Goal: Transaction & Acquisition: Purchase product/service

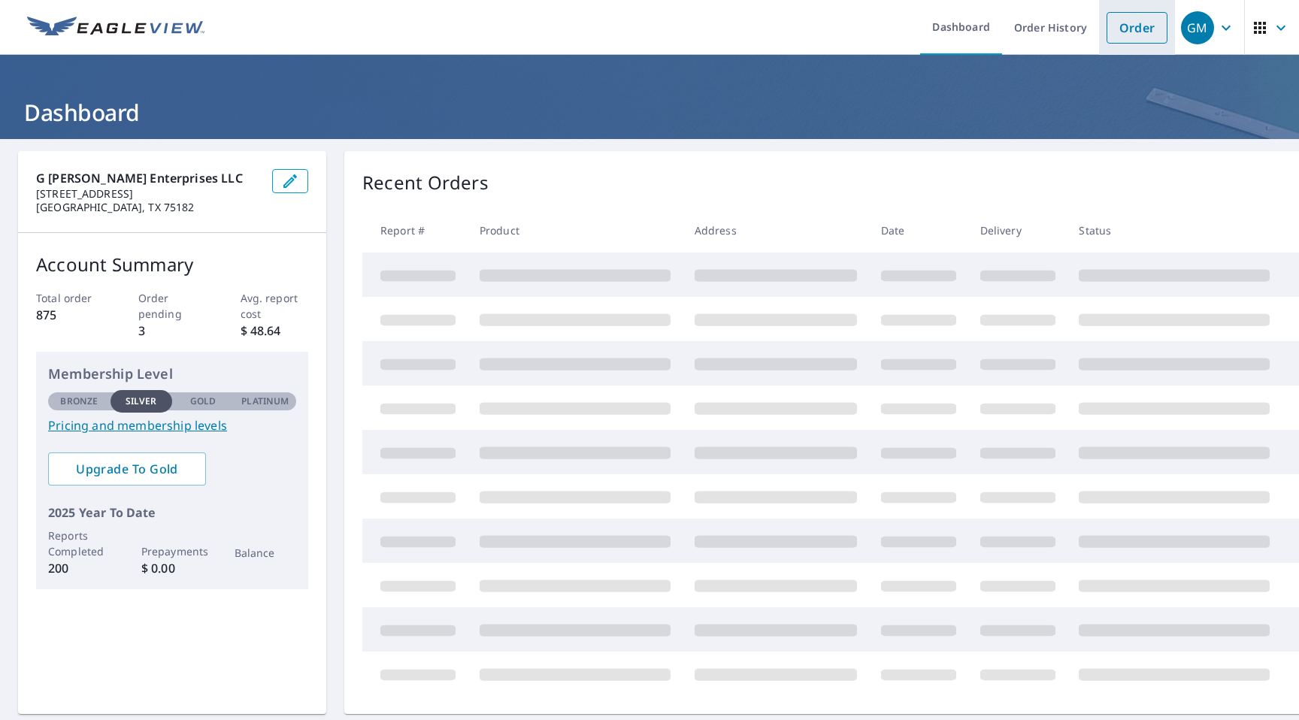
click at [1144, 22] on link "Order" at bounding box center [1136, 28] width 61 height 32
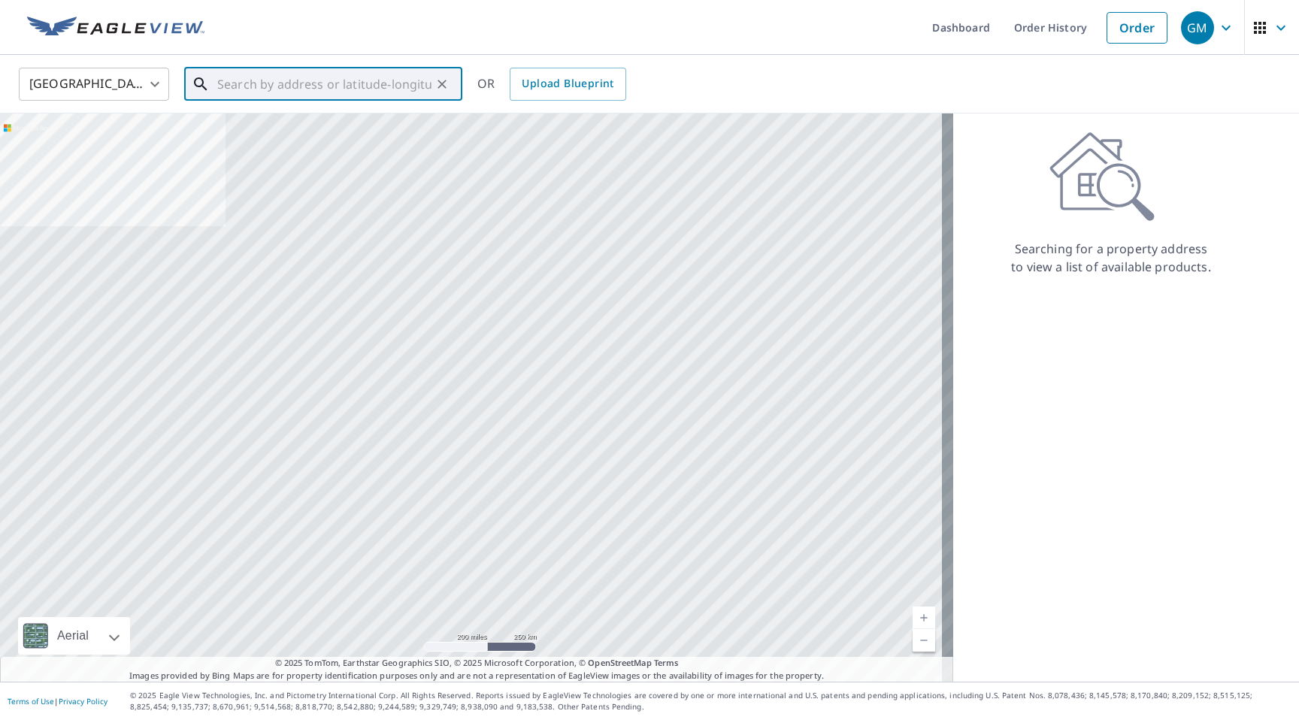
click at [314, 86] on input "text" at bounding box center [324, 84] width 214 height 42
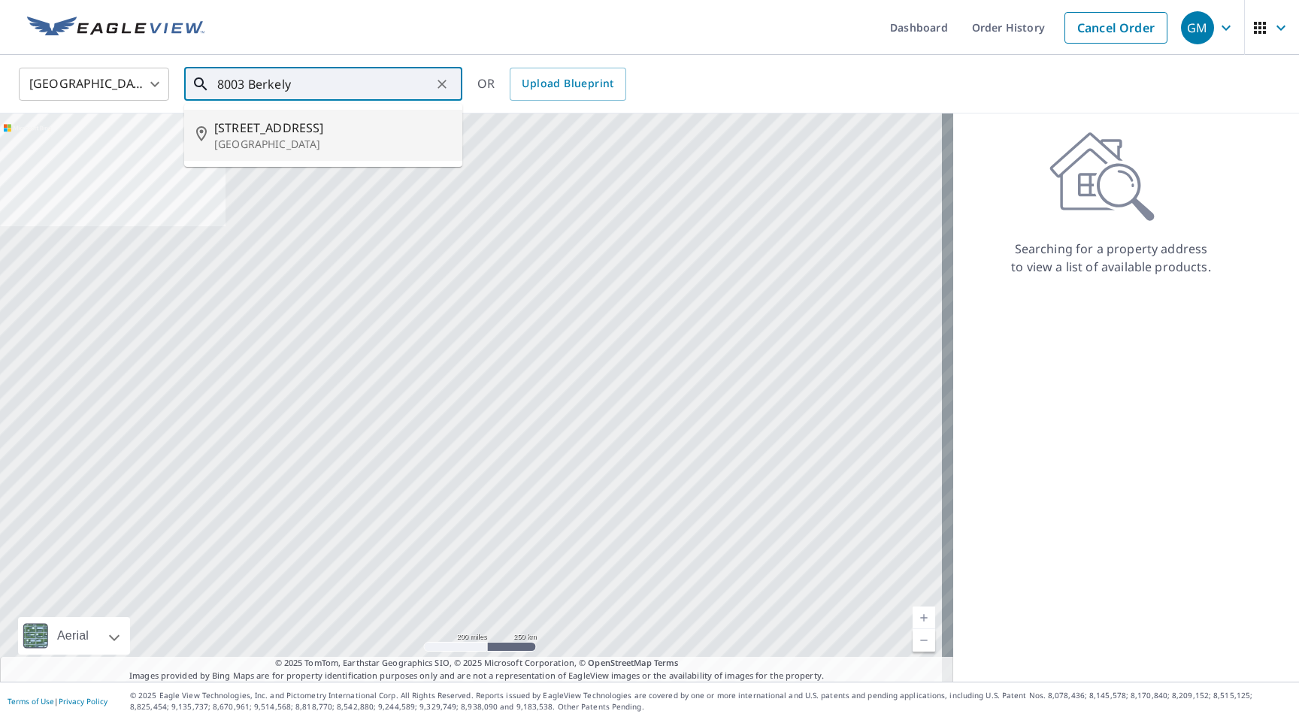
click at [255, 132] on span "[STREET_ADDRESS]" at bounding box center [332, 128] width 236 height 18
type input "[STREET_ADDRESS]"
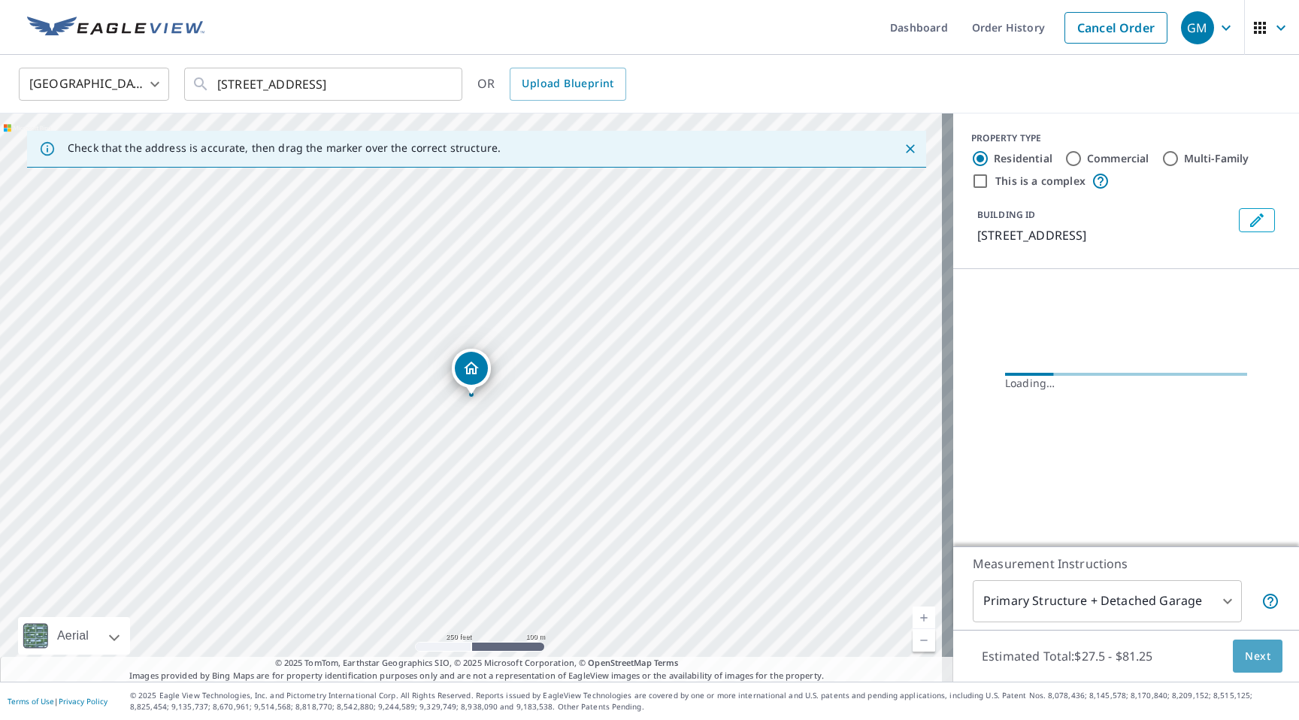
click at [1248, 655] on span "Next" at bounding box center [1257, 656] width 26 height 19
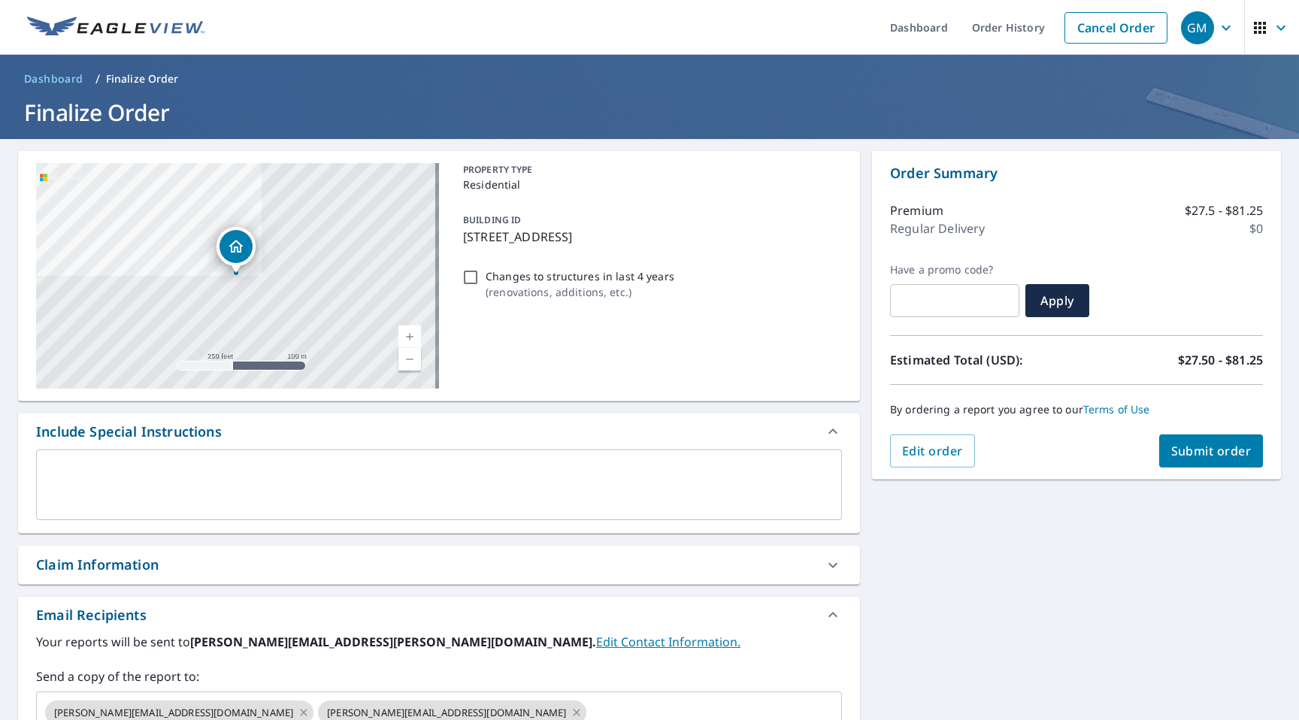
click at [1208, 447] on span "Submit order" at bounding box center [1211, 451] width 80 height 17
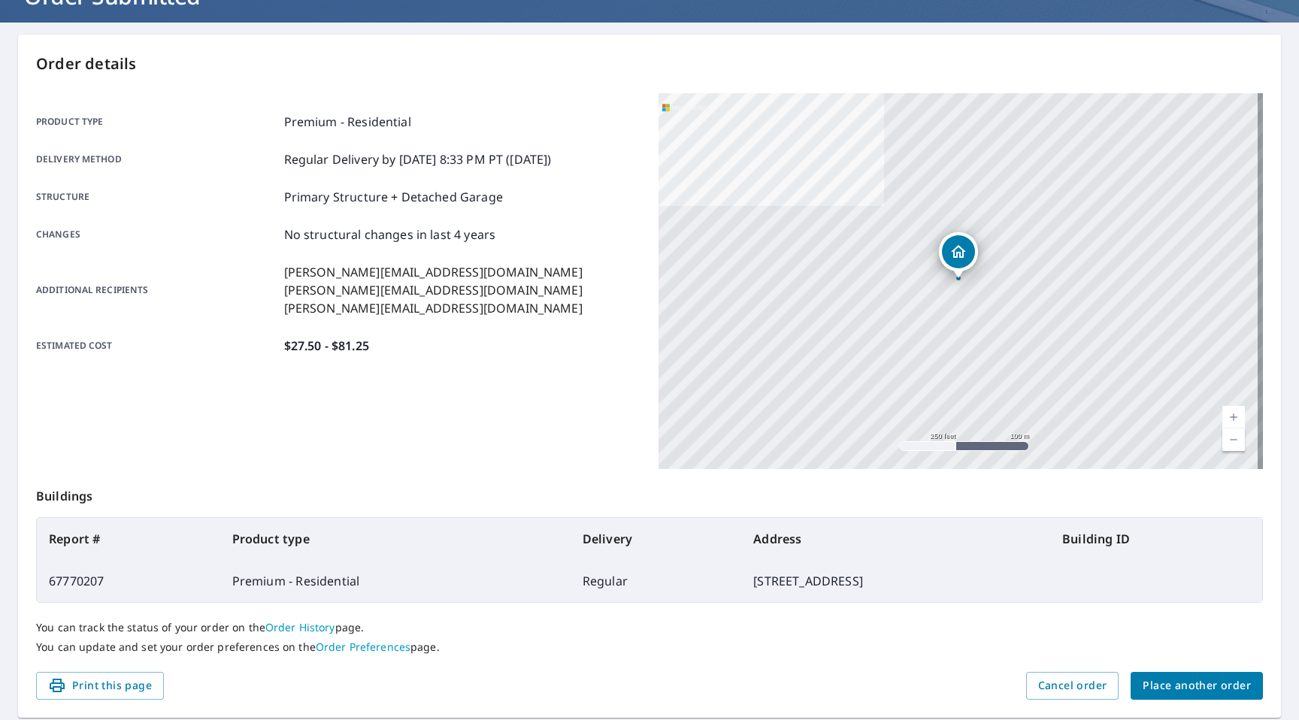
scroll to position [164, 0]
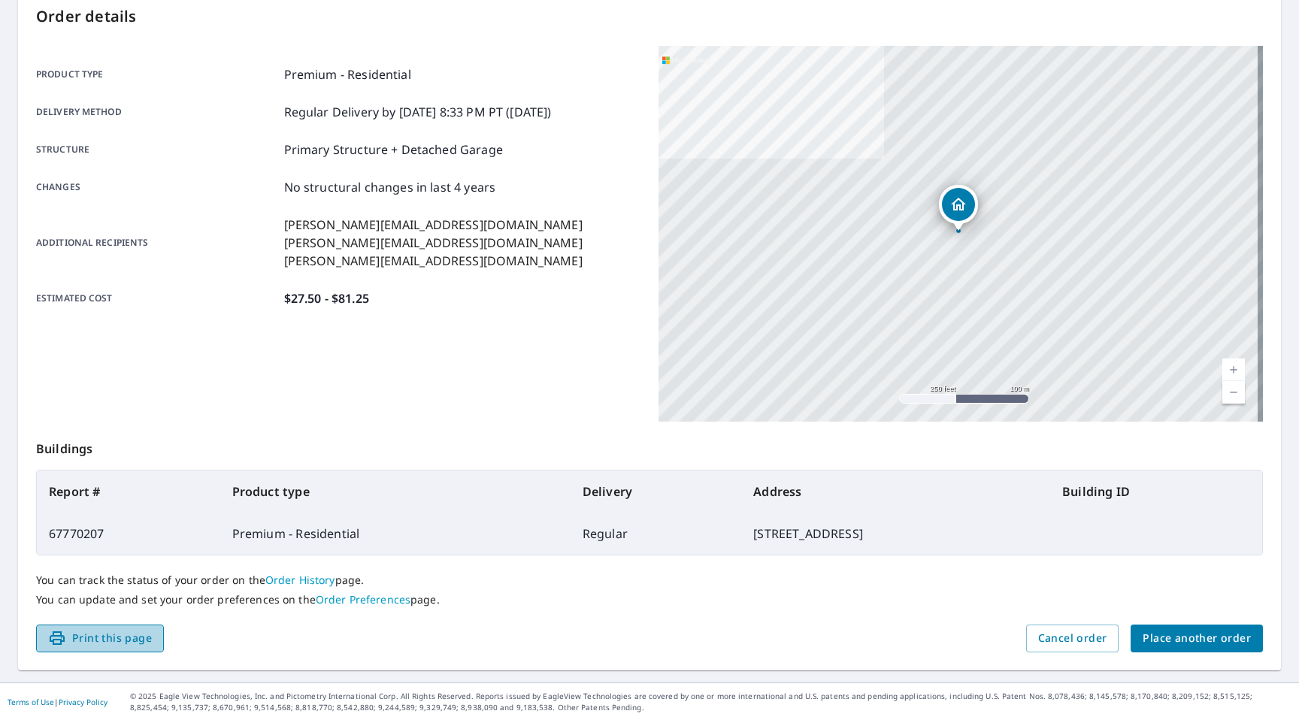
click at [106, 632] on span "Print this page" at bounding box center [100, 638] width 104 height 19
